Goal: Task Accomplishment & Management: Use online tool/utility

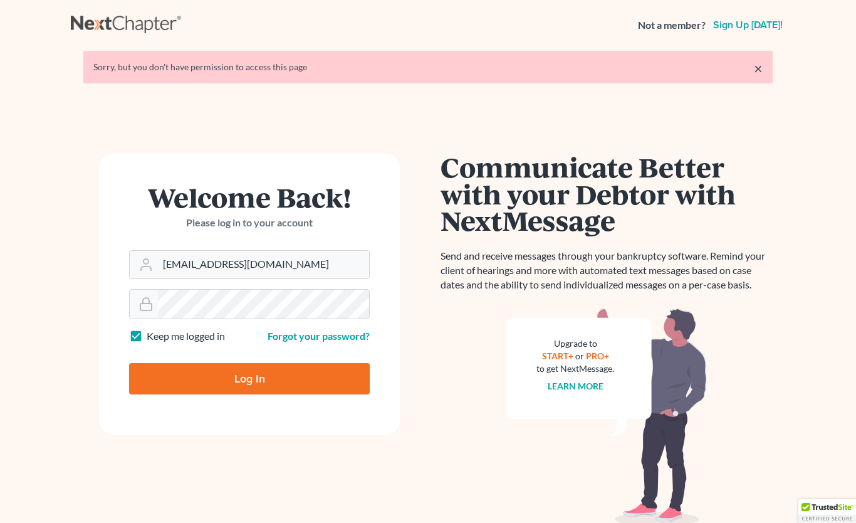
type input "[EMAIL_ADDRESS][DOMAIN_NAME]"
click at [249, 378] on input "Log In" at bounding box center [249, 378] width 241 height 31
type input "Thinking..."
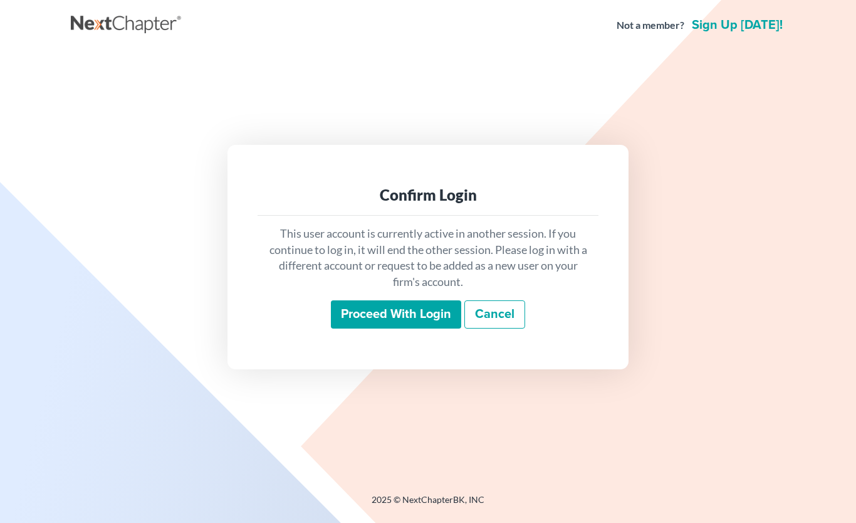
click at [402, 329] on input "Proceed with login" at bounding box center [396, 314] width 130 height 29
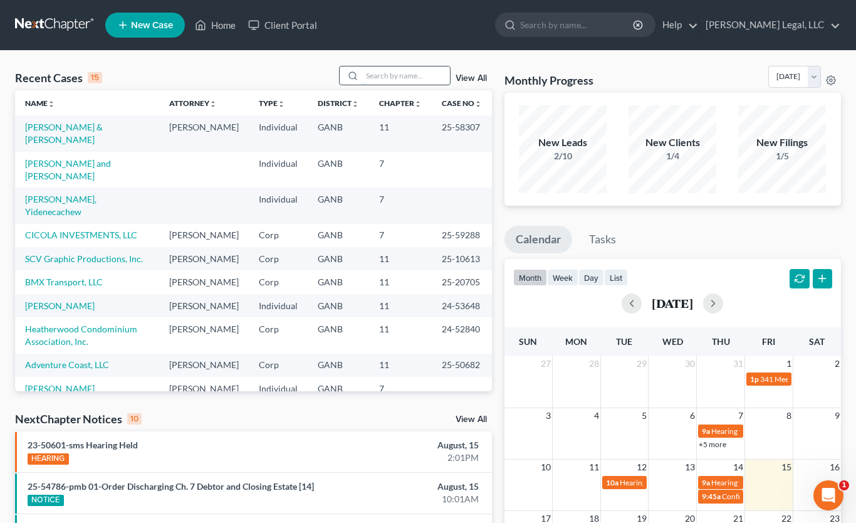
click at [411, 67] on input "search" at bounding box center [406, 75] width 88 height 18
type input "Chung"
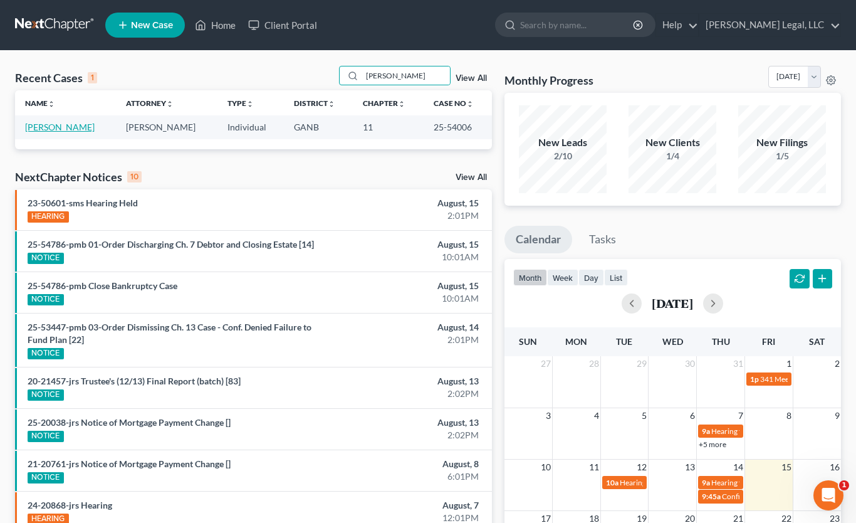
click at [50, 132] on link "Chung, Andy" at bounding box center [60, 127] width 70 height 11
select select "6"
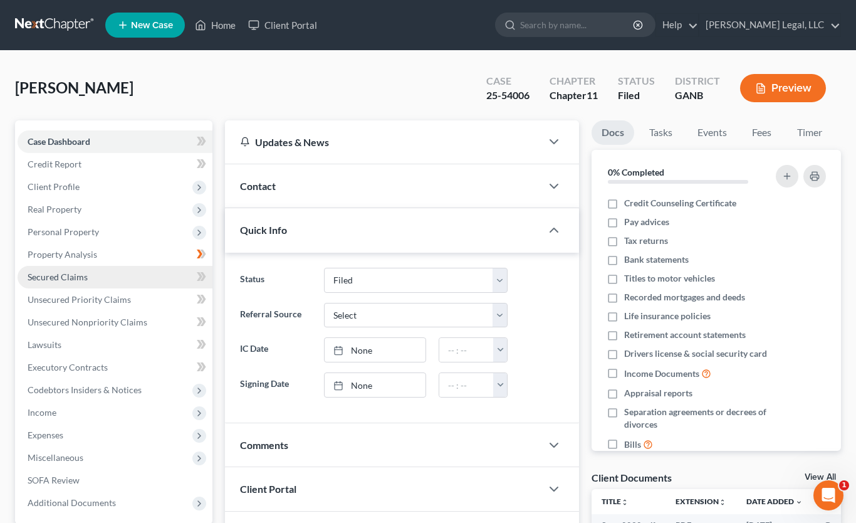
click at [56, 279] on span "Secured Claims" at bounding box center [58, 276] width 60 height 11
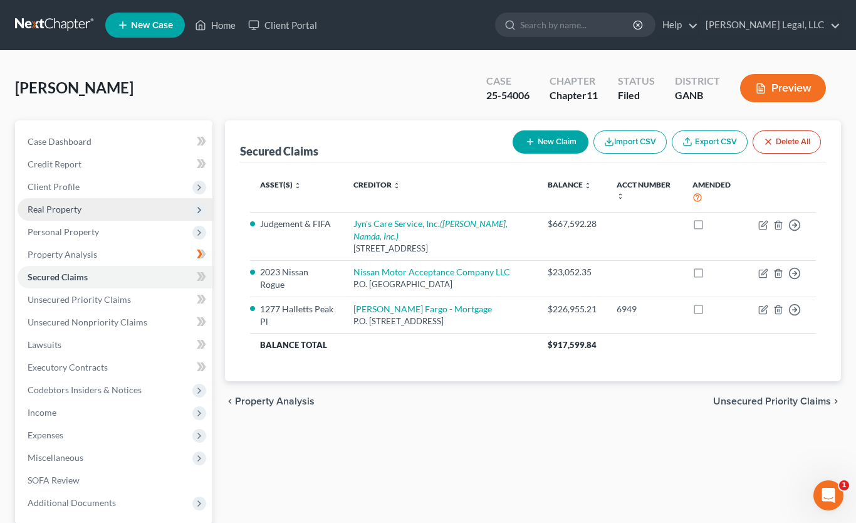
click at [54, 210] on span "Real Property" at bounding box center [55, 209] width 54 height 11
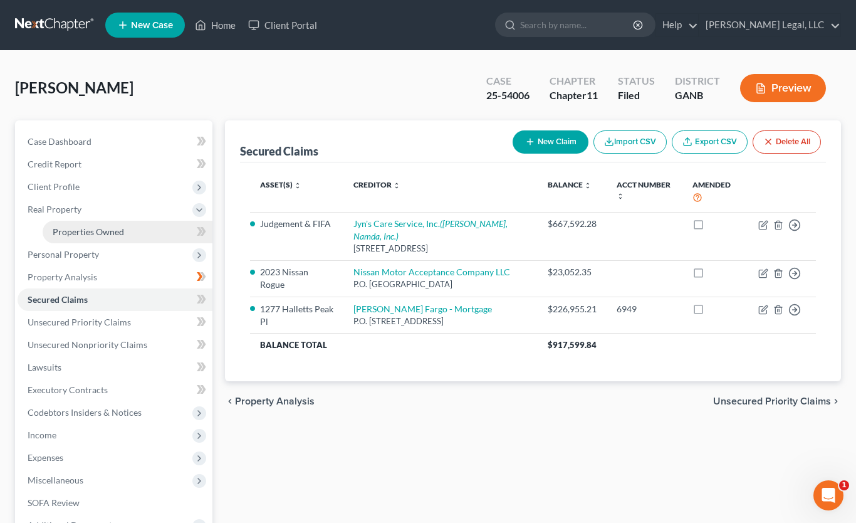
click at [88, 238] on link "Properties Owned" at bounding box center [128, 232] width 170 height 23
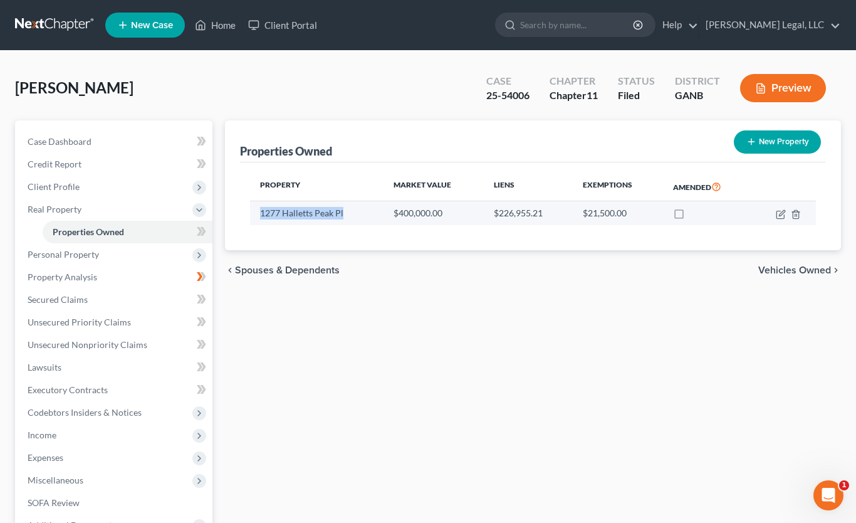
drag, startPoint x: 348, startPoint y: 214, endPoint x: 256, endPoint y: 216, distance: 92.2
click at [256, 216] on td "1277 Halletts Peak Pl" at bounding box center [317, 213] width 134 height 24
copy td "1277 Halletts Peak Pl"
